Goal: Task Accomplishment & Management: Use online tool/utility

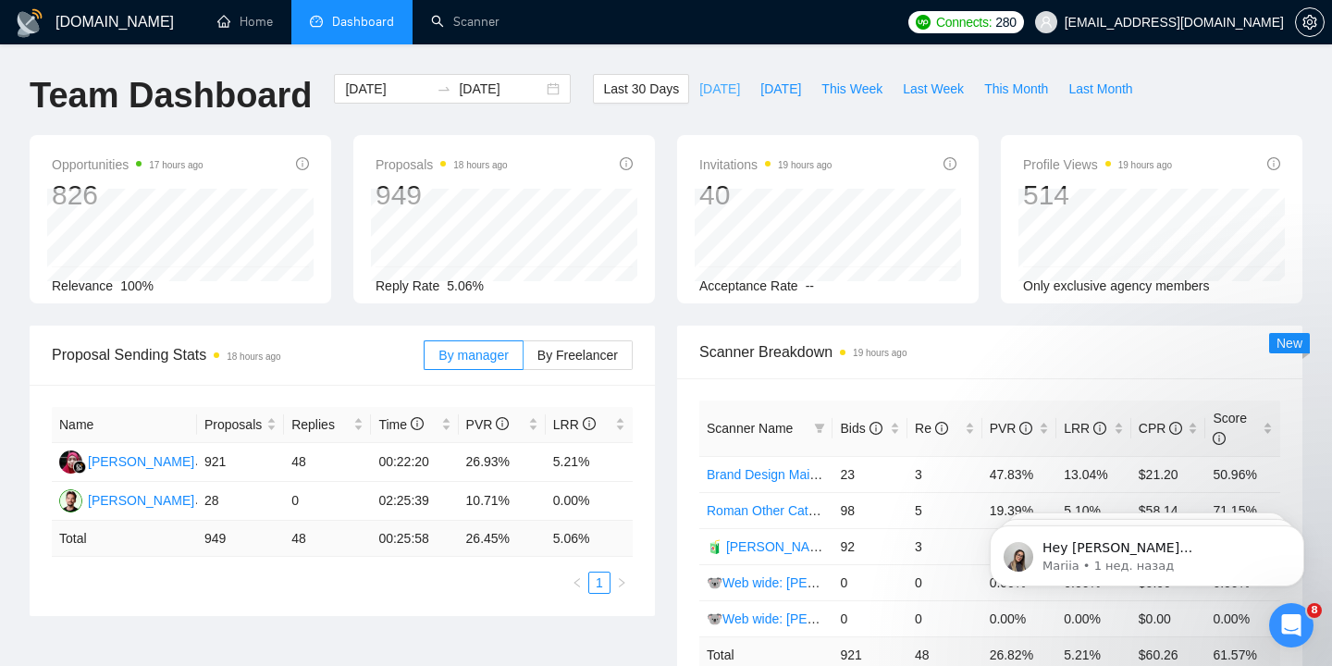
click at [703, 89] on span "[DATE]" at bounding box center [719, 89] width 41 height 20
type input "[DATE]"
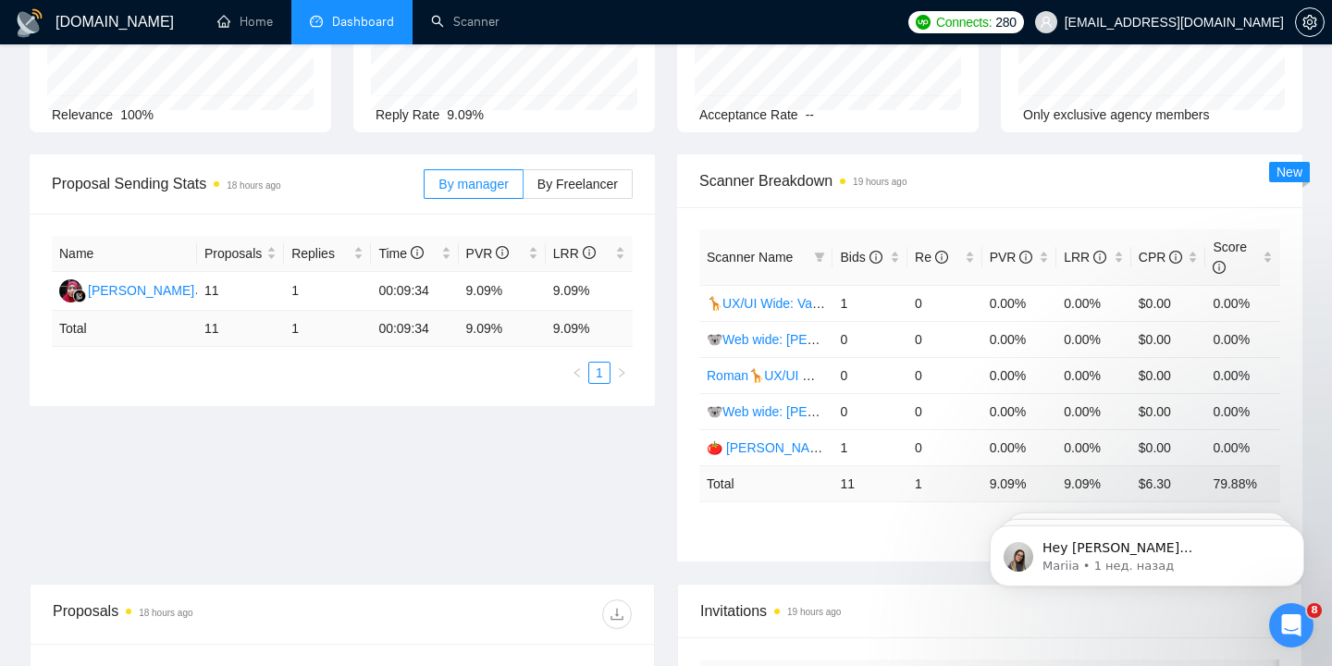
scroll to position [169, 0]
click at [593, 192] on span "By Freelancer" at bounding box center [577, 185] width 80 height 15
click at [523, 191] on input "By Freelancer" at bounding box center [523, 191] width 0 height 0
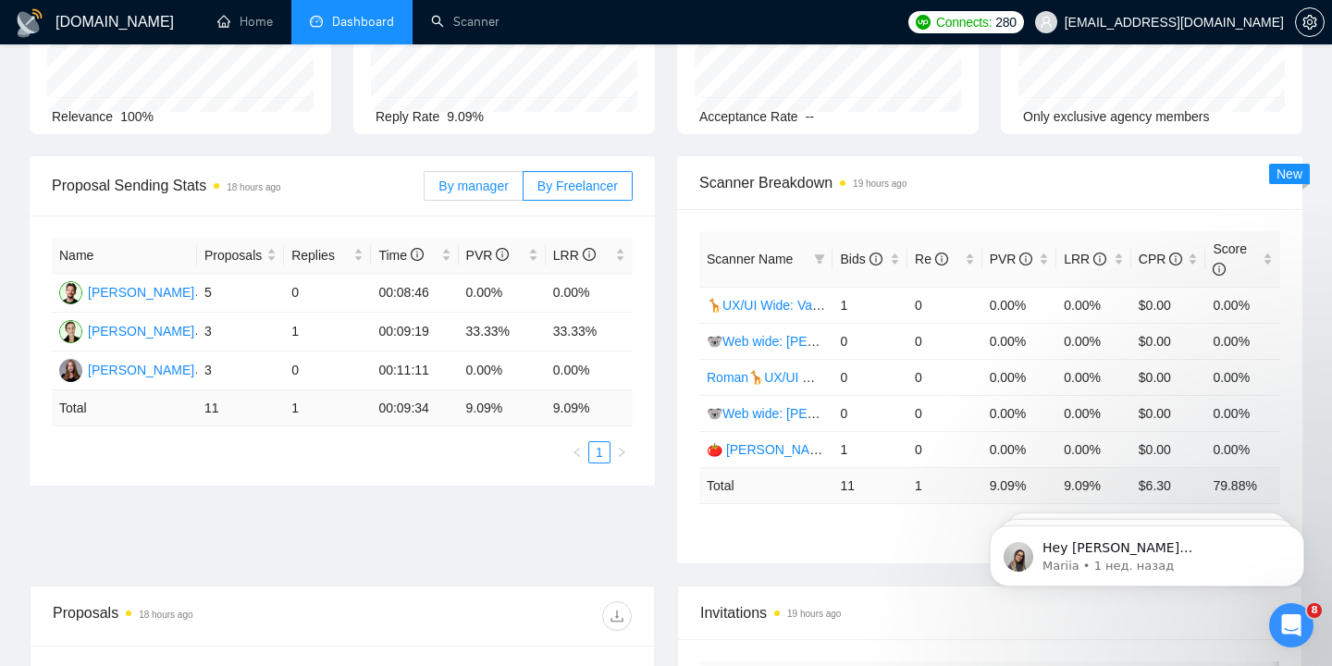
click at [491, 191] on span "By manager" at bounding box center [472, 185] width 69 height 15
click at [424, 191] on input "By manager" at bounding box center [424, 191] width 0 height 0
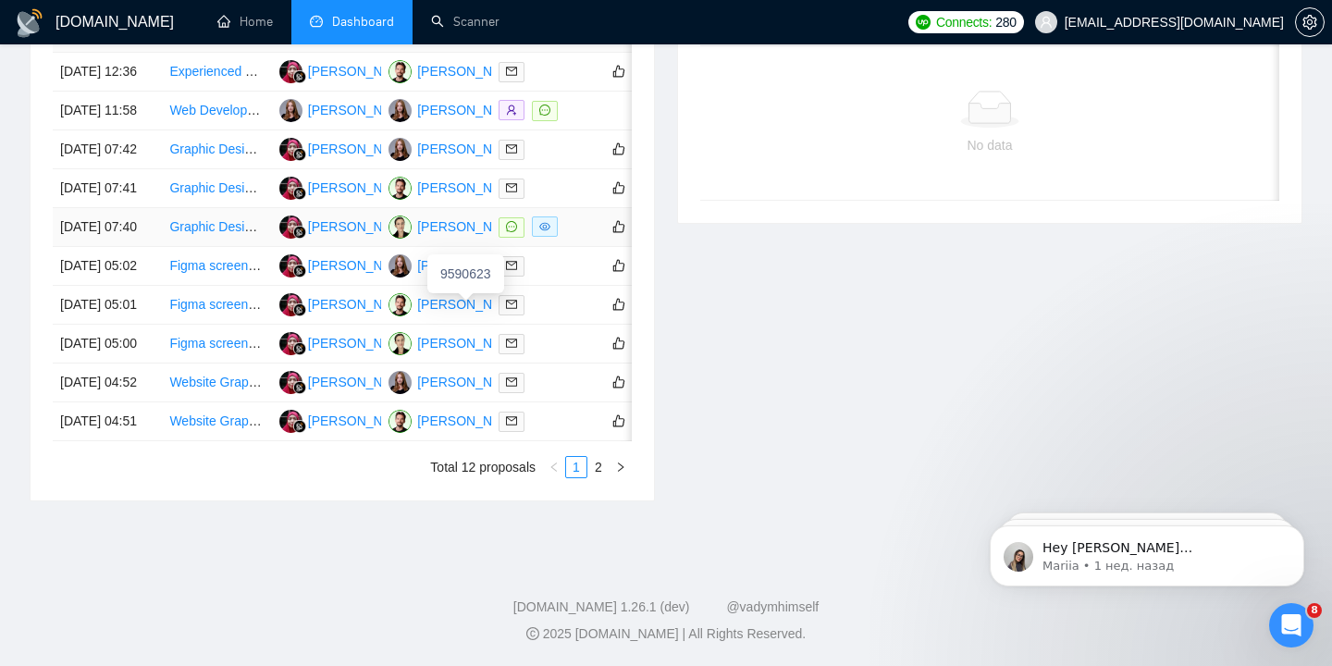
scroll to position [886, 0]
click at [595, 477] on link "2" at bounding box center [598, 467] width 20 height 20
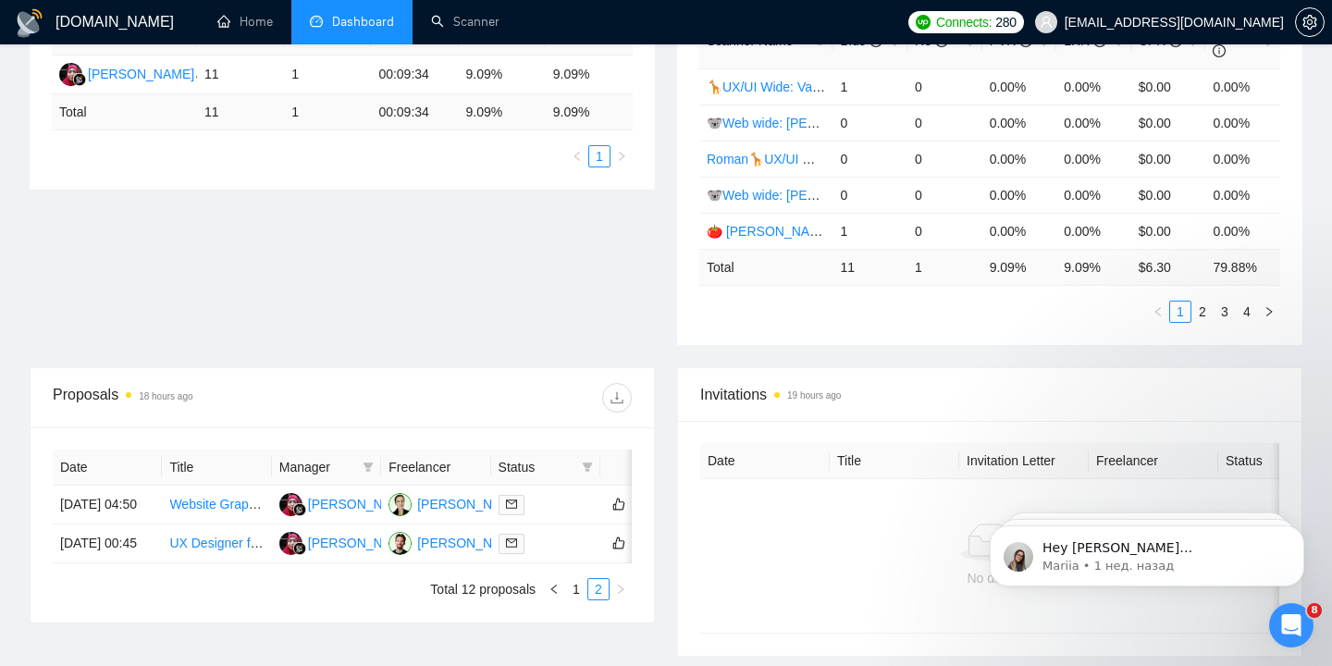
scroll to position [0, 0]
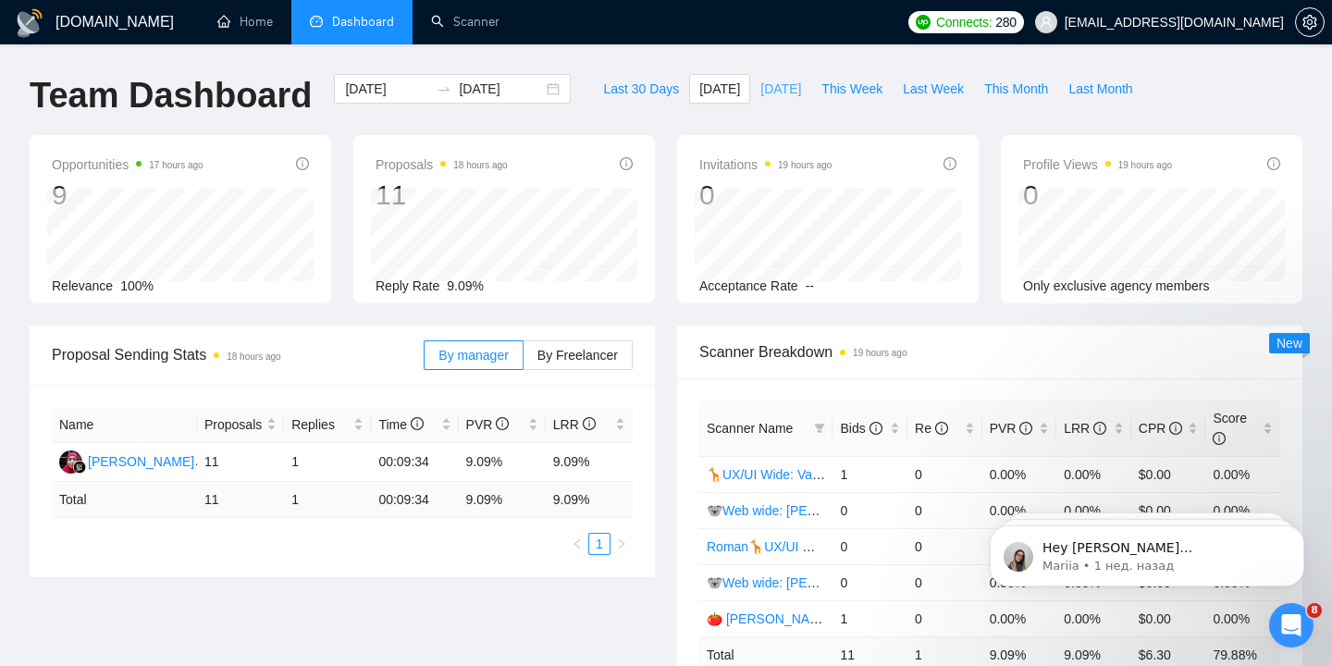
click at [762, 88] on span "[DATE]" at bounding box center [780, 89] width 41 height 20
type input "[DATE]"
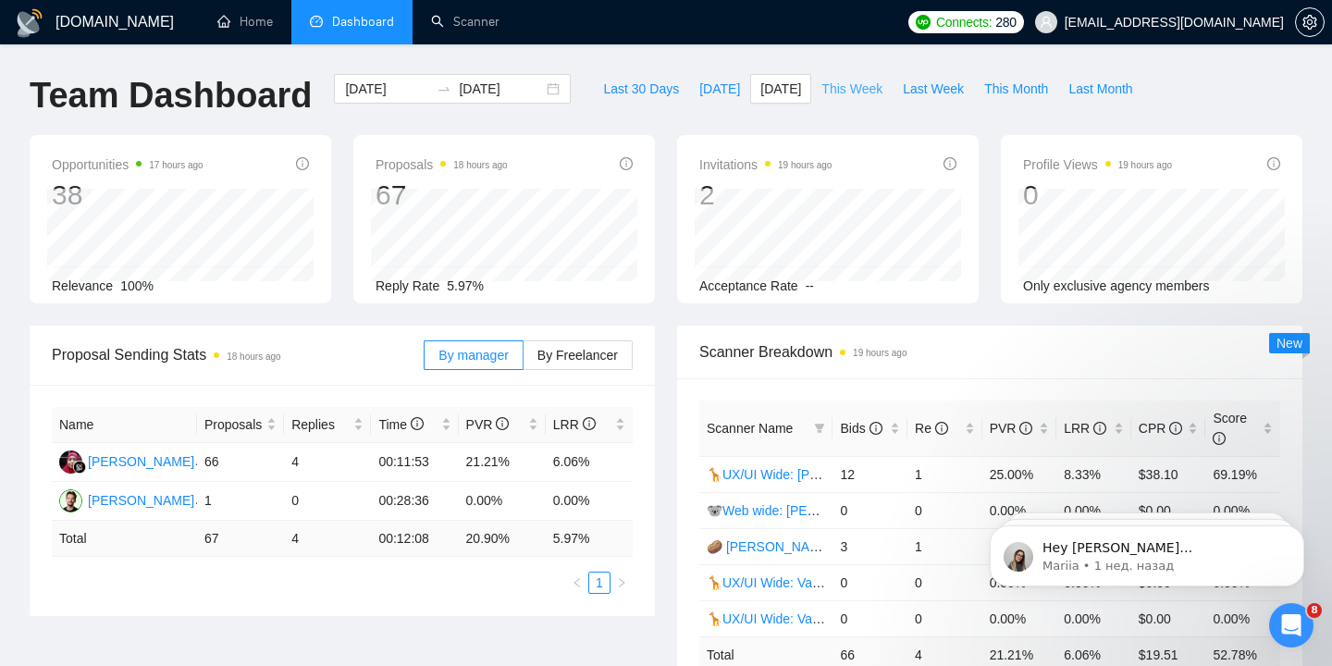
click at [846, 92] on span "This Week" at bounding box center [851, 89] width 61 height 20
type input "[DATE]"
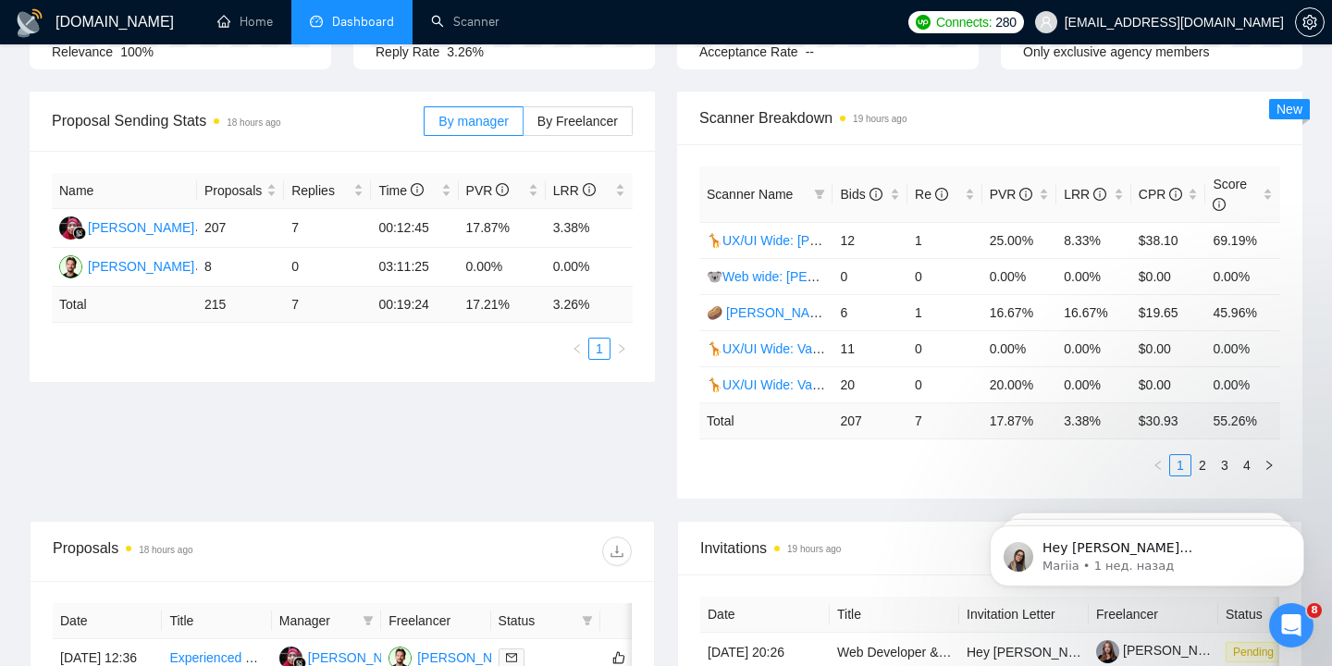
scroll to position [237, 0]
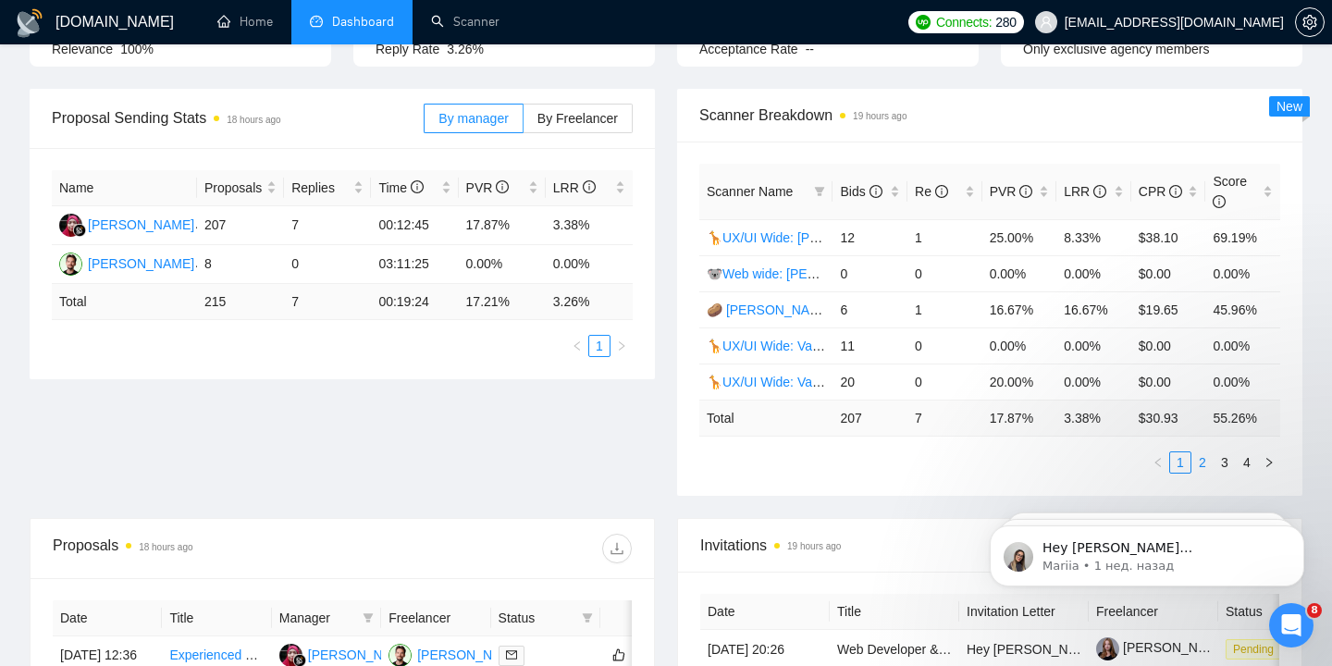
click at [1203, 461] on link "2" at bounding box center [1202, 462] width 20 height 20
click at [1225, 460] on link "3" at bounding box center [1224, 462] width 20 height 20
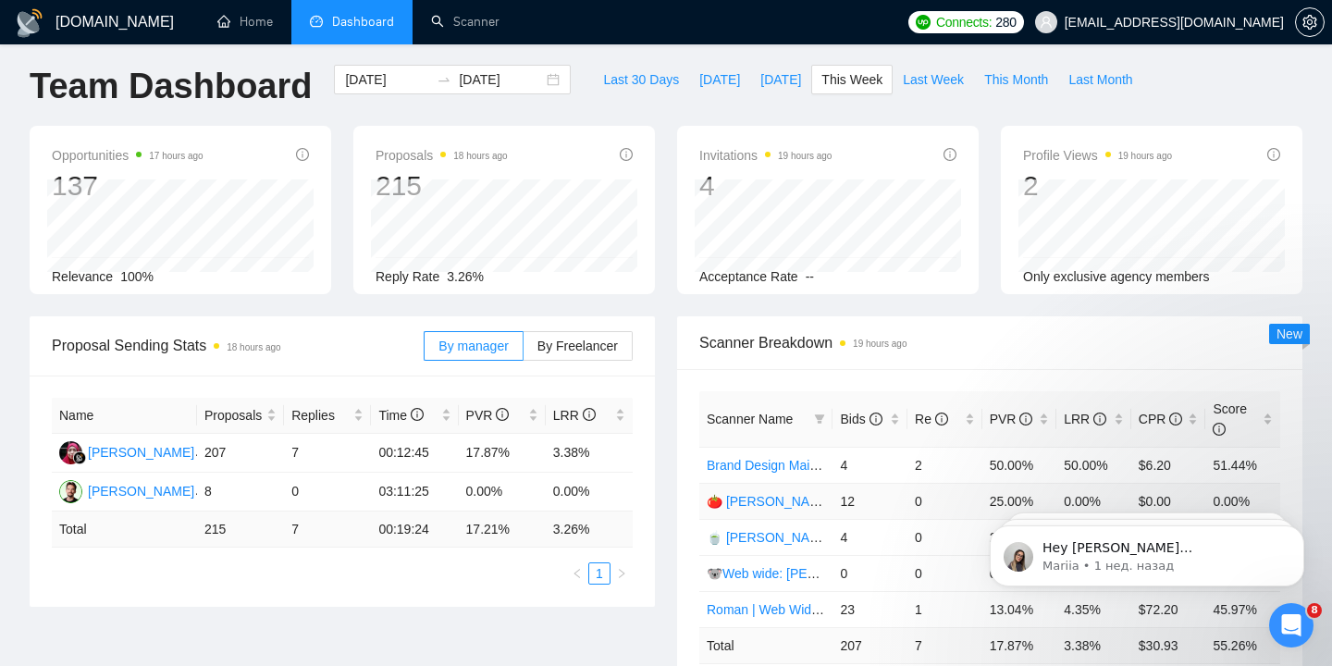
scroll to position [0, 0]
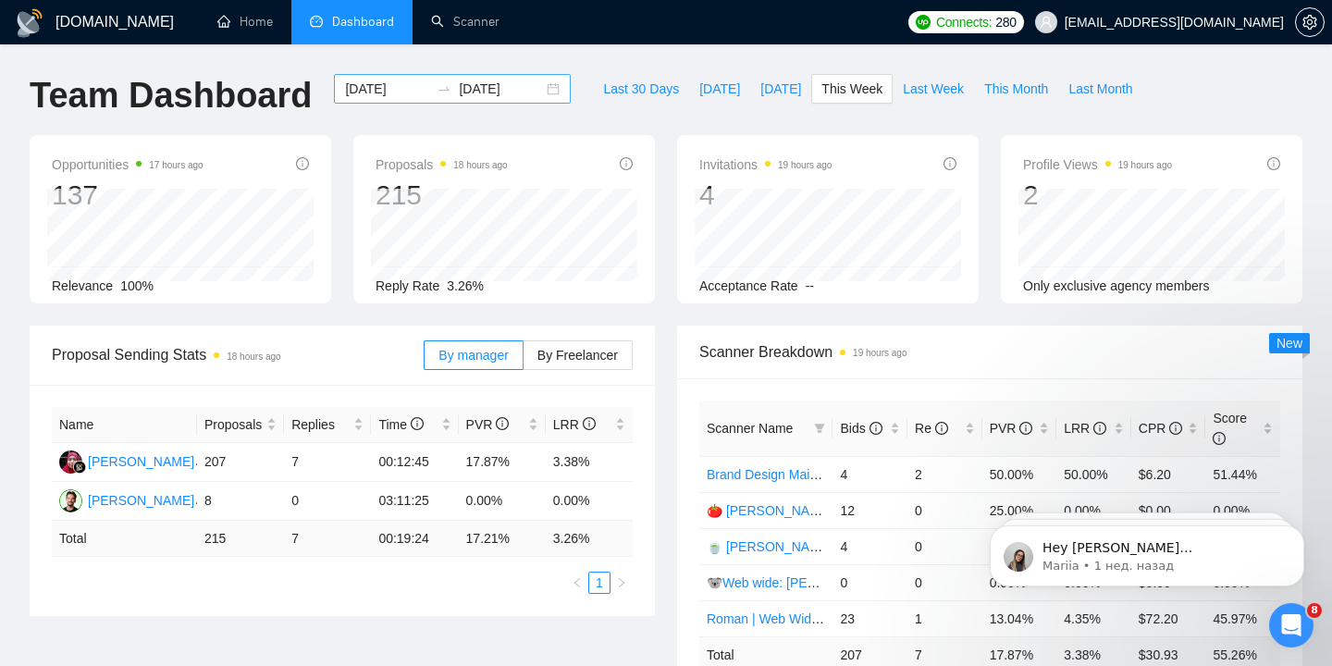
click at [536, 92] on div "[DATE] [DATE]" at bounding box center [452, 89] width 237 height 30
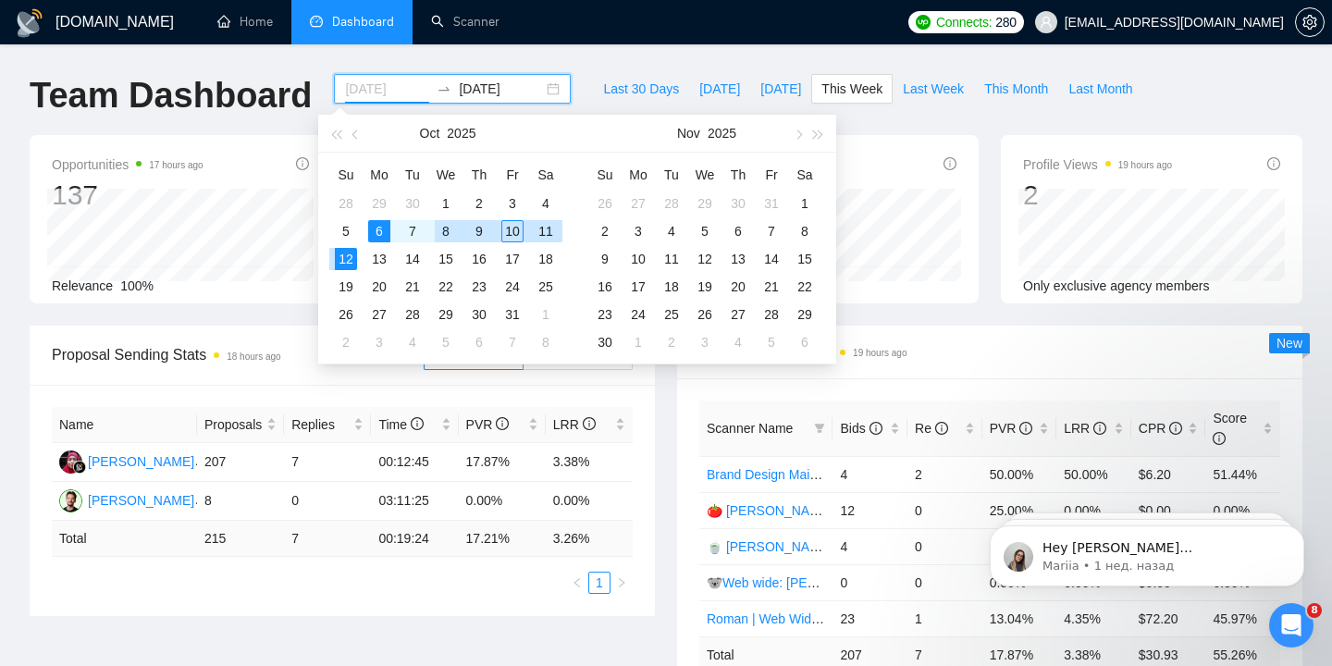
click at [441, 228] on div "8" at bounding box center [446, 231] width 22 height 22
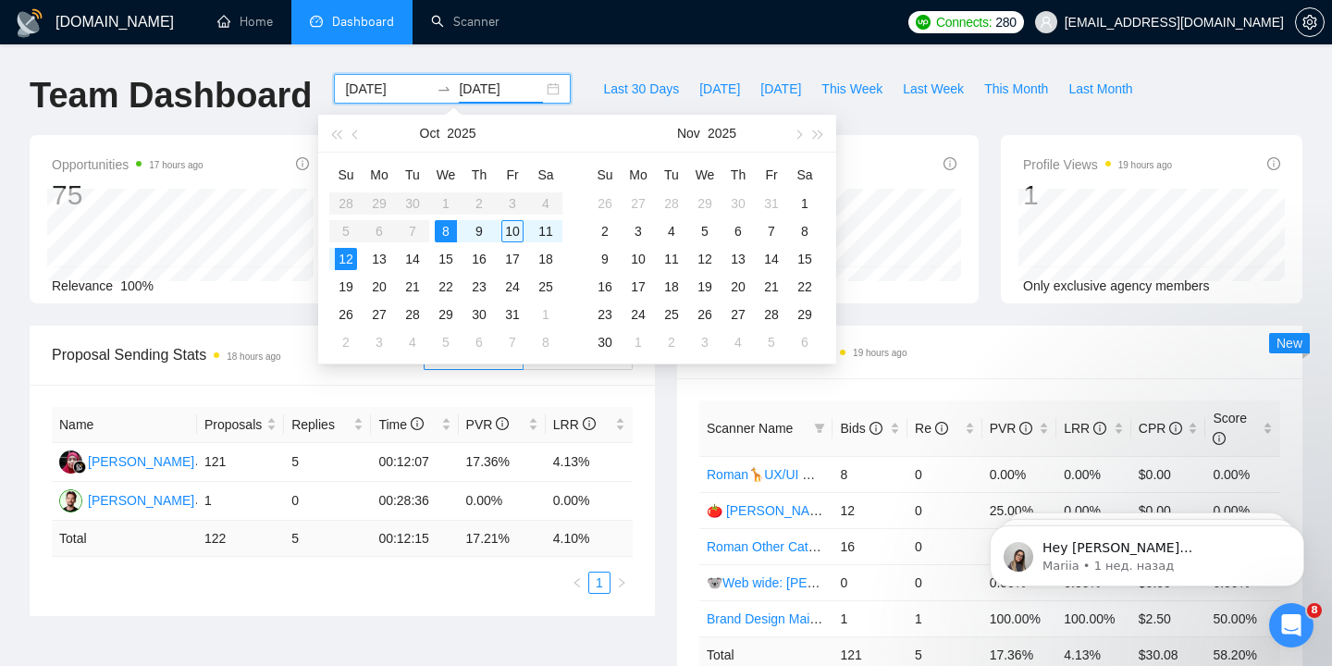
click at [443, 202] on table "Su Mo Tu We Th Fr Sa 28 29 30 1 2 3 4 5 6 7 8 9 10 11 12 13 14 15 16 17 18 19 2…" at bounding box center [445, 258] width 233 height 196
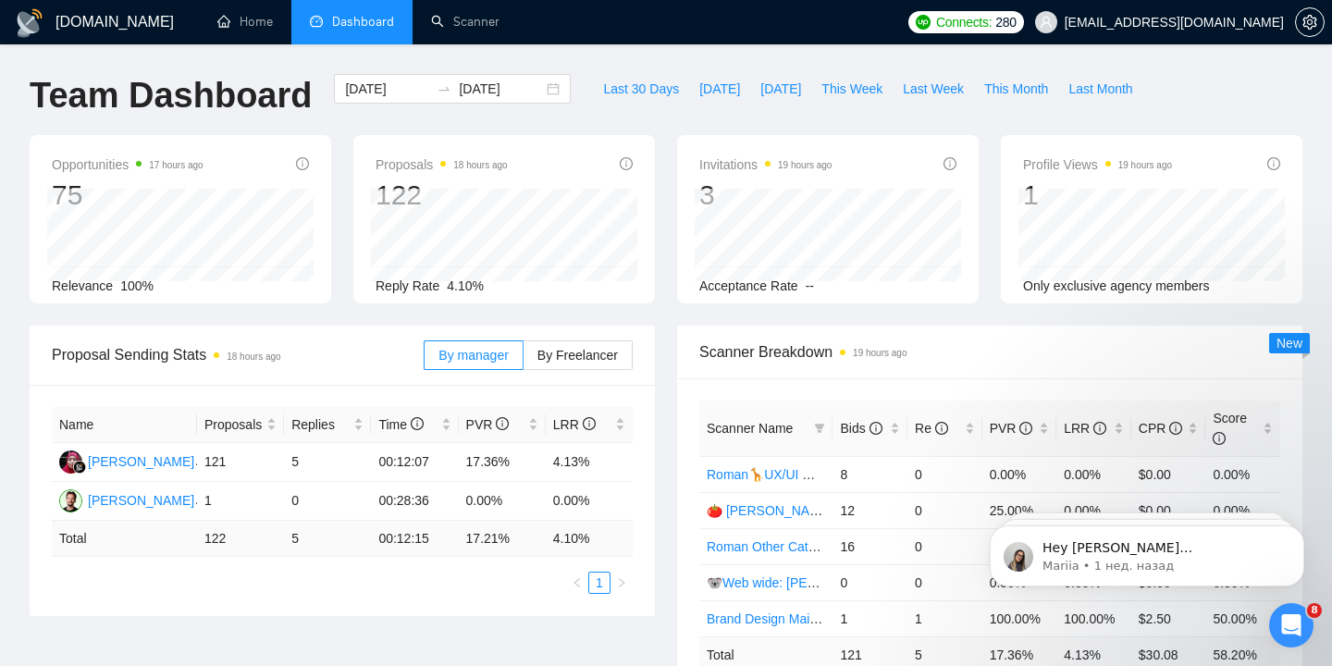
click at [836, 88] on span "This Week" at bounding box center [851, 89] width 61 height 20
type input "[DATE]"
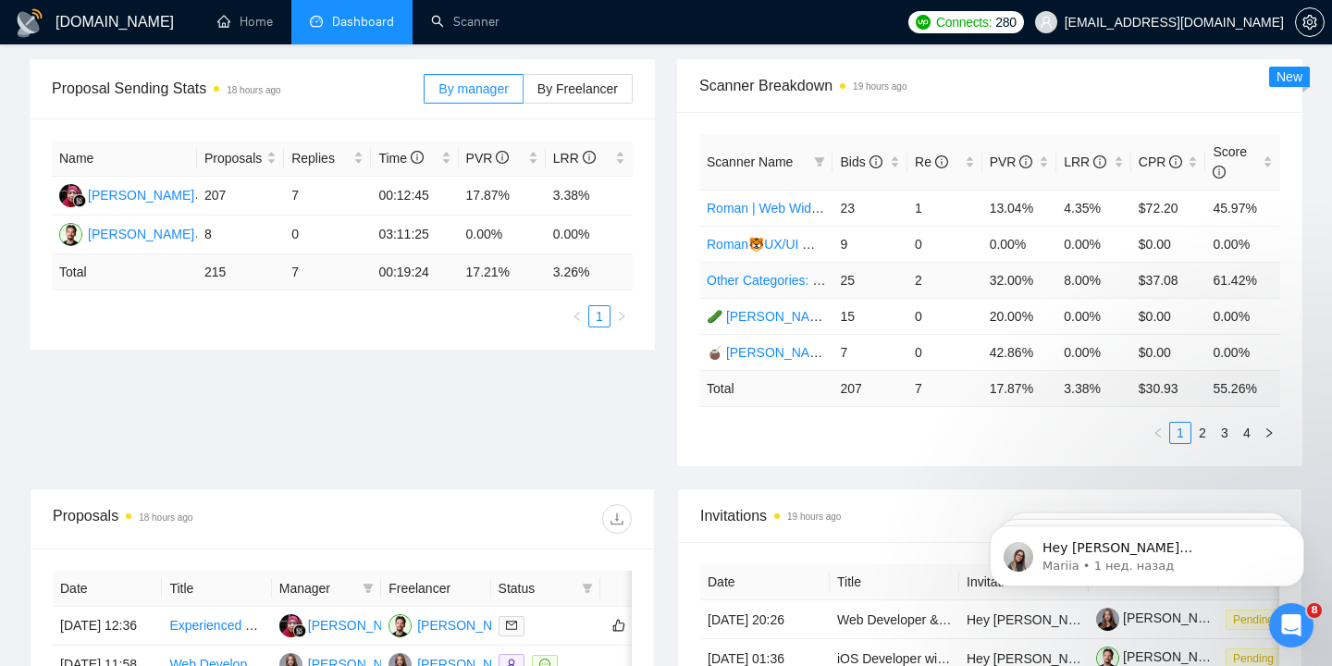
scroll to position [268, 0]
click at [1203, 429] on link "2" at bounding box center [1202, 431] width 20 height 20
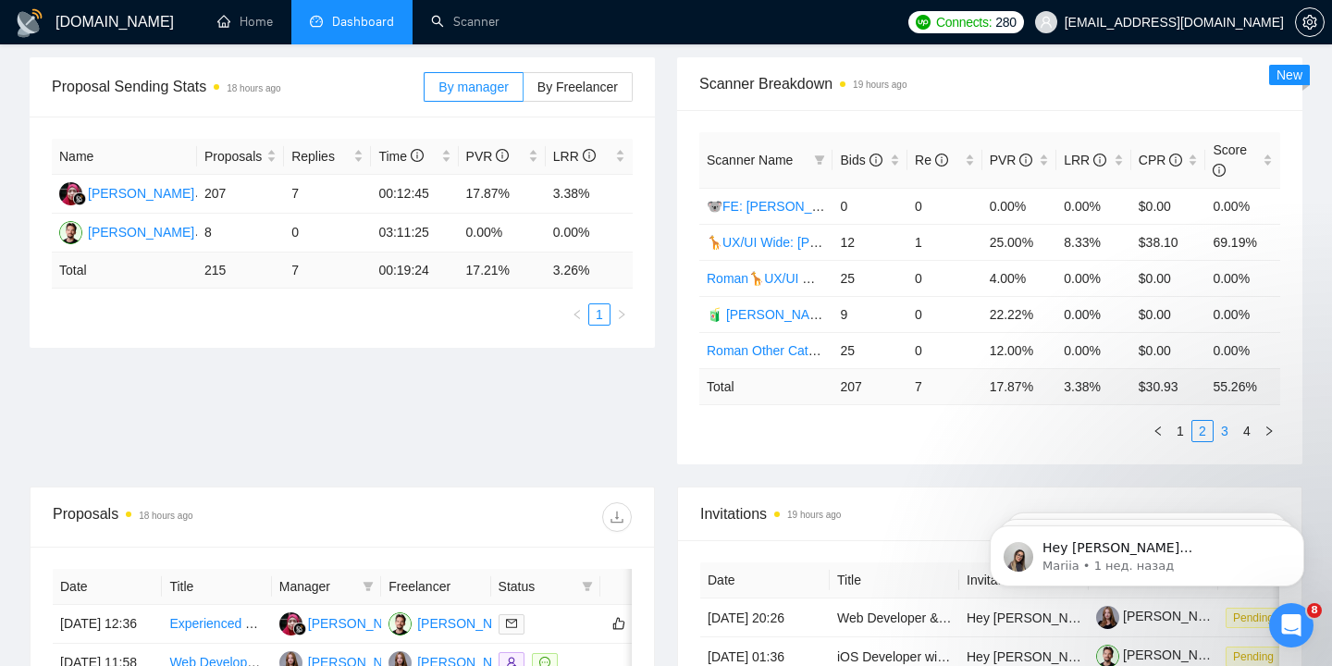
click at [1225, 430] on link "3" at bounding box center [1224, 431] width 20 height 20
click at [1246, 433] on link "4" at bounding box center [1246, 431] width 20 height 20
click at [798, 349] on link "🥔 [PERSON_NAME] | Web Wide: 10/07 - Bid in Range" at bounding box center [867, 350] width 321 height 15
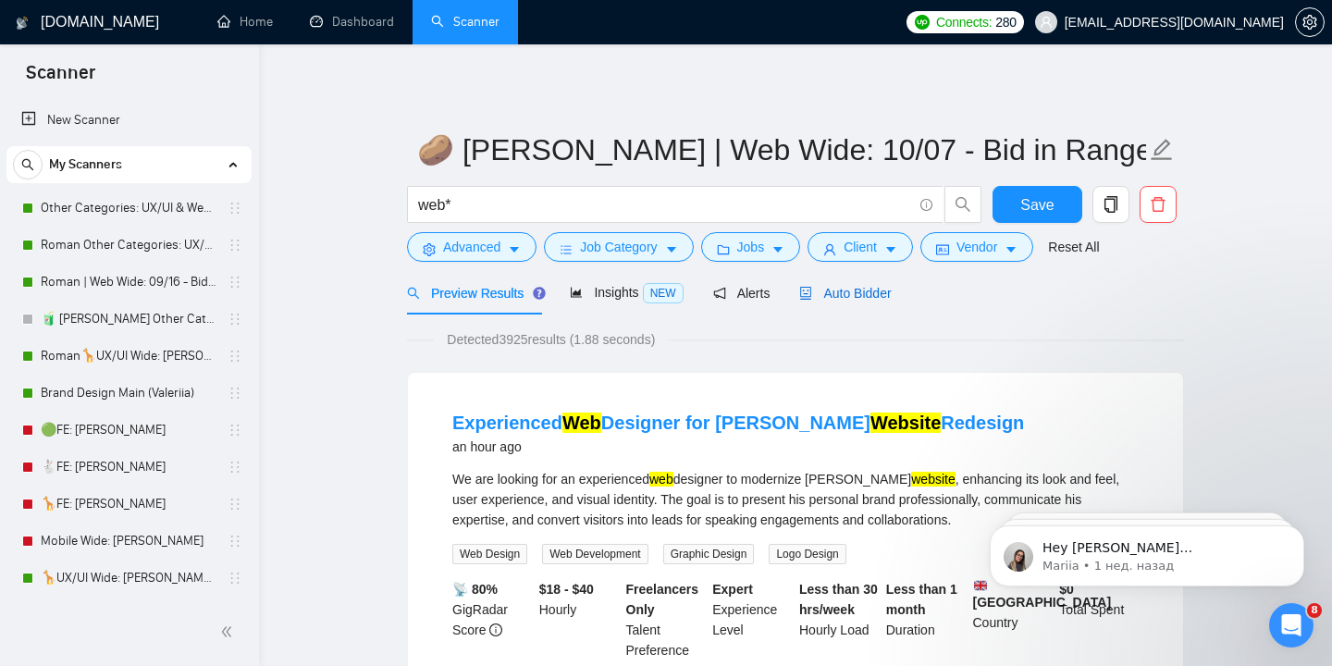
click at [875, 289] on span "Auto Bidder" at bounding box center [845, 293] width 92 height 15
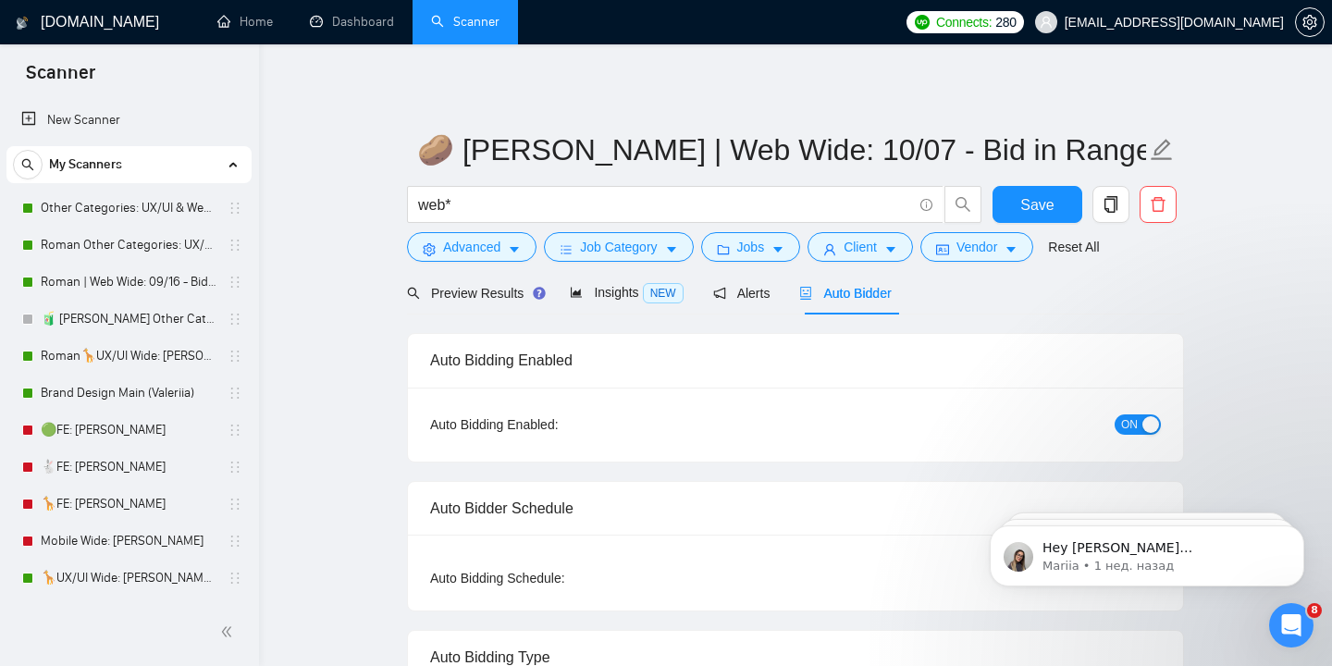
radio input "false"
radio input "true"
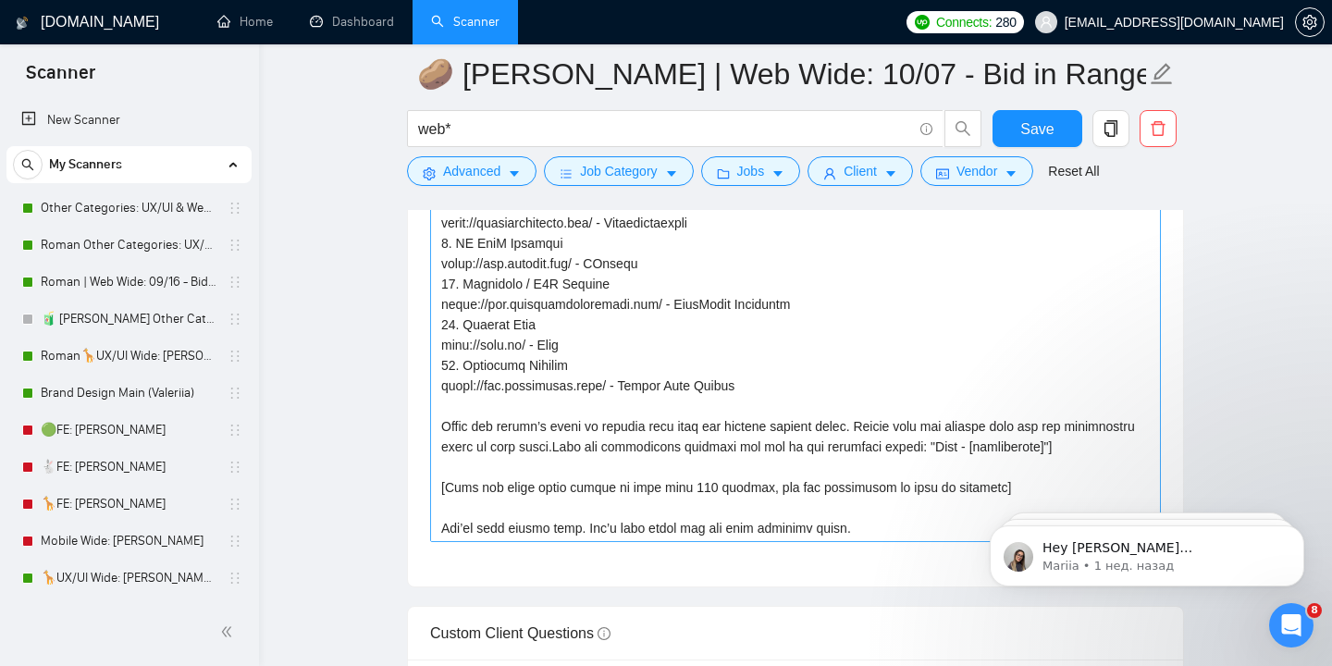
scroll to position [570, 0]
